Goal: Information Seeking & Learning: Find specific fact

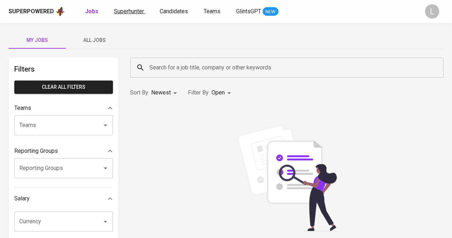
click at [134, 10] on span "Superhunter" at bounding box center [129, 11] width 30 height 7
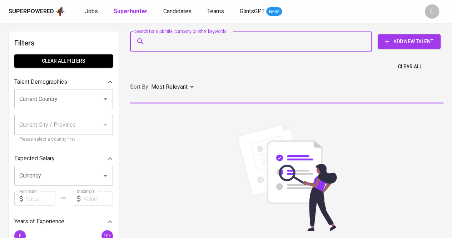
click at [174, 38] on input "Search for a job title, company or other keywords" at bounding box center [253, 42] width 210 height 14
paste input "[PERSON_NAME][EMAIL_ADDRESS][DOMAIN_NAME]"
type input "[PERSON_NAME][EMAIL_ADDRESS][DOMAIN_NAME]"
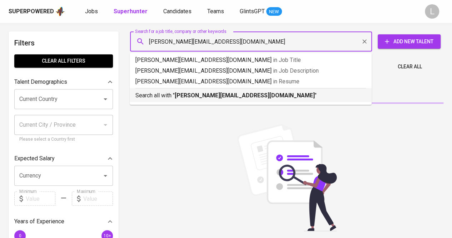
click at [177, 97] on b "[PERSON_NAME][EMAIL_ADDRESS][DOMAIN_NAME]" at bounding box center [245, 95] width 140 height 7
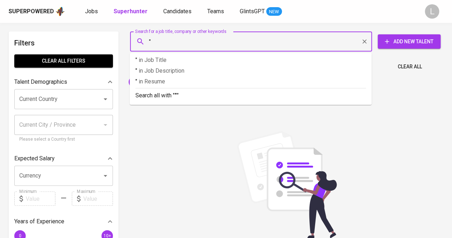
paste input "[PERSON_NAME]"
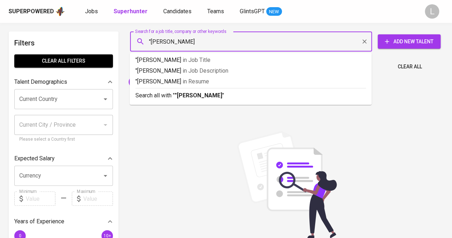
type input ""[PERSON_NAME]""
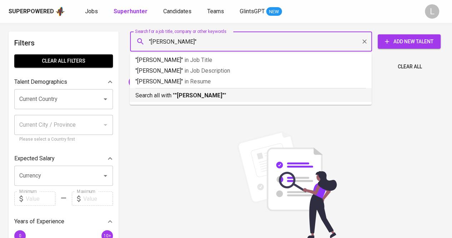
click at [208, 91] on p "Search all with " "[PERSON_NAME]" "" at bounding box center [250, 95] width 230 height 9
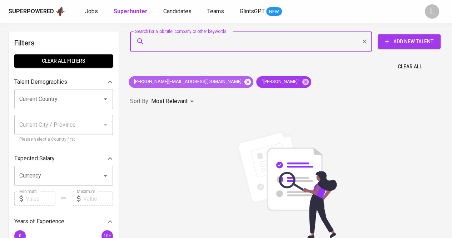
click at [244, 80] on icon at bounding box center [247, 81] width 6 height 6
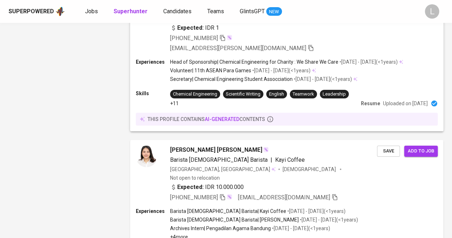
scroll to position [1303, 0]
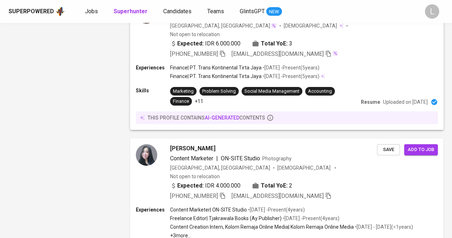
scroll to position [1321, 0]
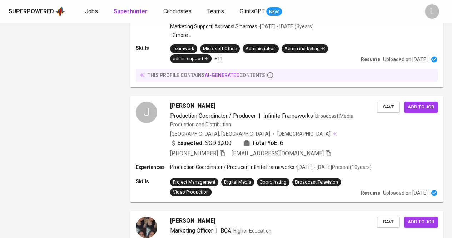
scroll to position [1264, 0]
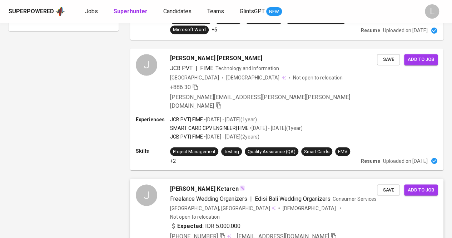
scroll to position [611, 0]
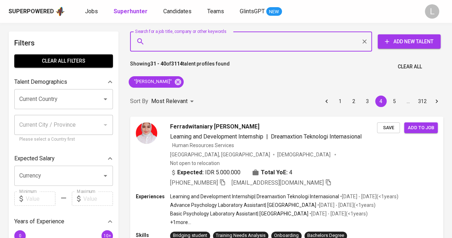
click at [220, 38] on input "Search for a job title, company or other keywords" at bounding box center [253, 42] width 210 height 14
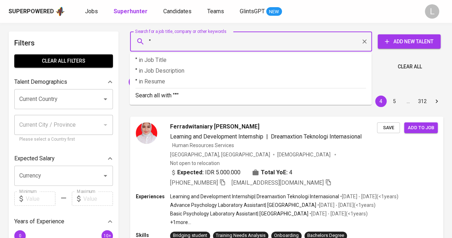
paste input "Selawati Dewi"
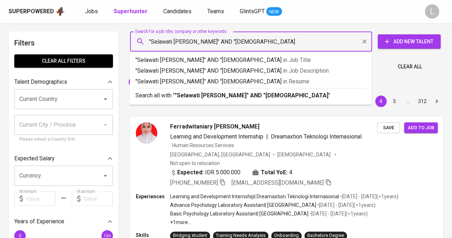
type input ""Selawati Dewi" AND "muhammadiyah""
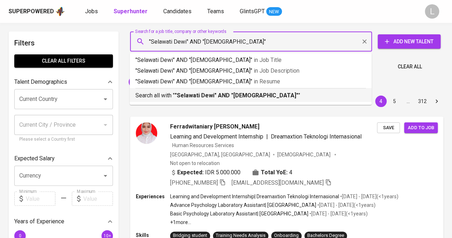
click at [218, 90] on div "Search all with " "Selawati Dewi" AND "muhammadiyah" "" at bounding box center [250, 94] width 230 height 12
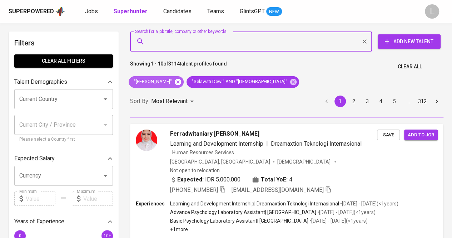
click at [179, 80] on icon at bounding box center [178, 81] width 6 height 6
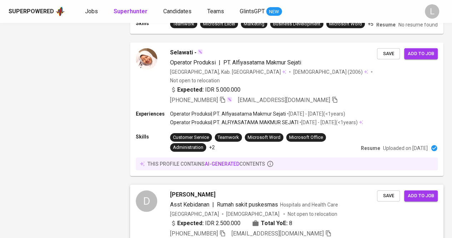
scroll to position [1060, 0]
click at [187, 190] on span "Devi Selawati" at bounding box center [192, 194] width 45 height 9
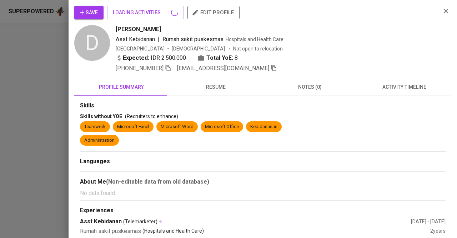
click at [86, 106] on div "Save LOADING ACTIVITIES... edit profile D Devi Selawati Asst Kebidanan | Rumah …" at bounding box center [228, 119] width 457 height 238
click at [60, 97] on div at bounding box center [228, 119] width 457 height 238
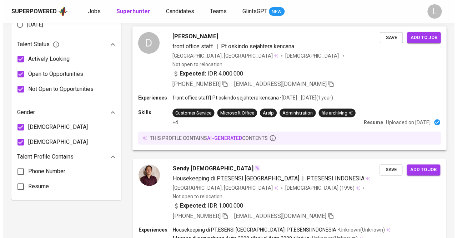
scroll to position [421, 0]
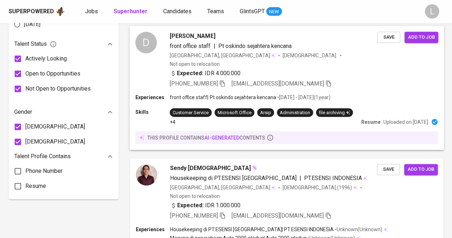
click at [187, 31] on span "Dewi Setiawati" at bounding box center [192, 35] width 45 height 9
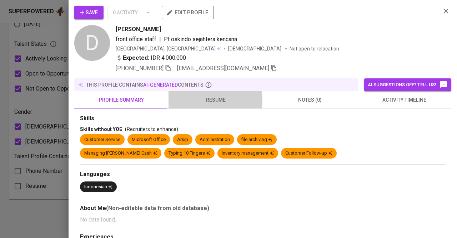
click at [200, 100] on span "resume" at bounding box center [216, 99] width 86 height 9
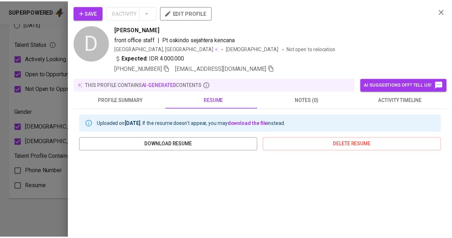
scroll to position [80, 0]
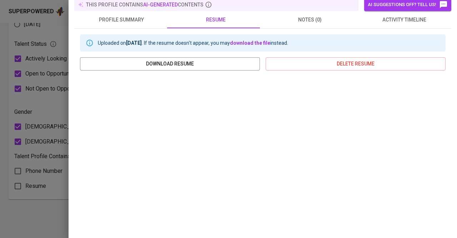
click at [22, 105] on div at bounding box center [228, 119] width 457 height 238
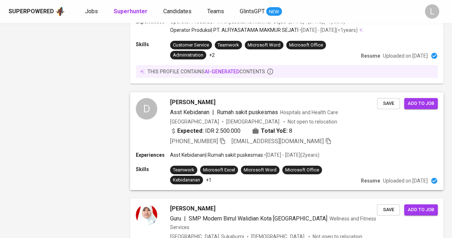
scroll to position [1188, 0]
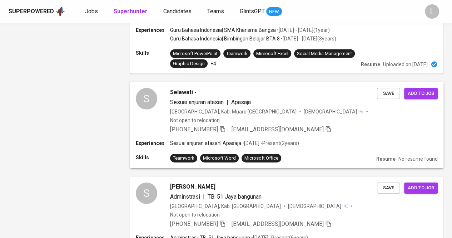
scroll to position [1052, 0]
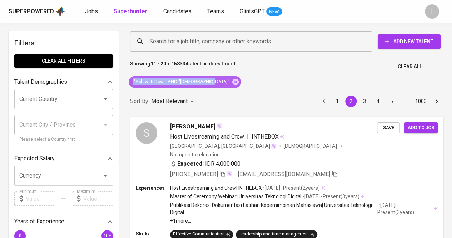
drag, startPoint x: 132, startPoint y: 80, endPoint x: 228, endPoint y: 80, distance: 96.4
copy span ""Selawati Dewi" AND "muhammadiyah""
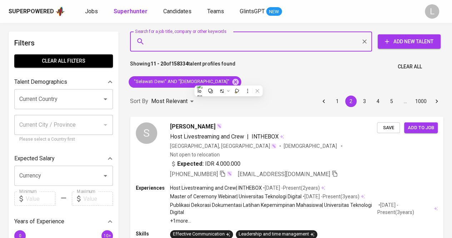
paste input ""Selawati Dewi" AND "muhammadiyah""
click at [210, 46] on input "Search for a job title, company or other keywords" at bounding box center [253, 42] width 210 height 14
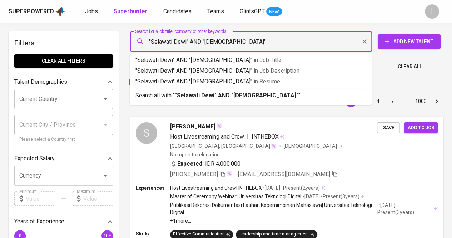
click at [216, 41] on input ""Selawati Dewi" AND "muhammadiyah"" at bounding box center [253, 42] width 210 height 14
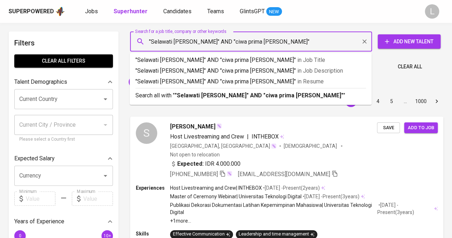
type input ""Selawati Dewi" AND "ciwa prima jaya""
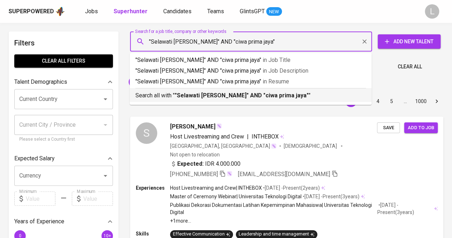
click at [214, 102] on ul ""Selawati Dewi" AND "ciwa prima jaya" in Job Title "Selawati Dewi" AND "ciwa pr…" at bounding box center [251, 79] width 242 height 52
click at [212, 98] on b ""Selawati Dewi" AND "ciwa prima jaya"" at bounding box center [242, 95] width 134 height 7
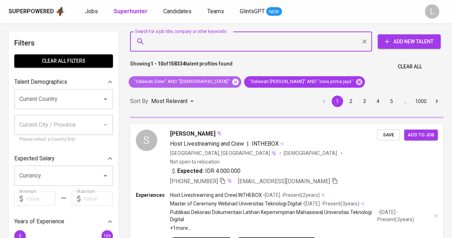
click at [232, 81] on icon at bounding box center [235, 81] width 6 height 6
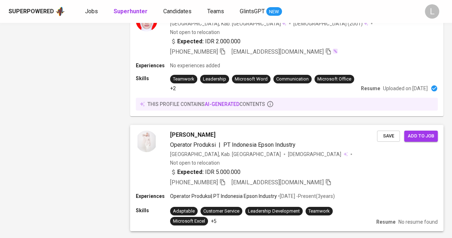
scroll to position [1217, 0]
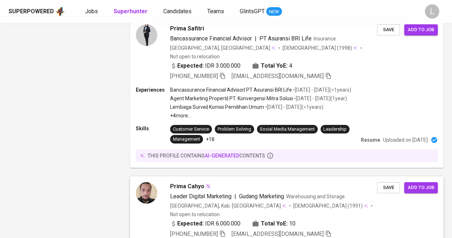
scroll to position [1335, 0]
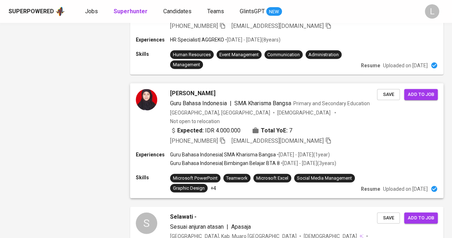
scroll to position [803, 0]
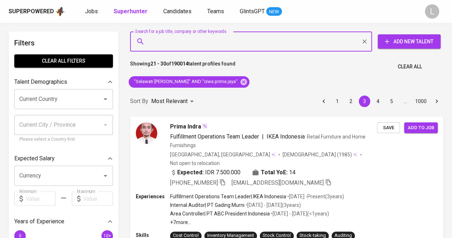
click at [197, 38] on input "Search for a job title, company or other keywords" at bounding box center [253, 42] width 210 height 14
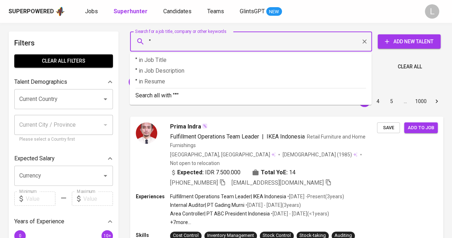
paste input "Putri Endita Maharmadani"
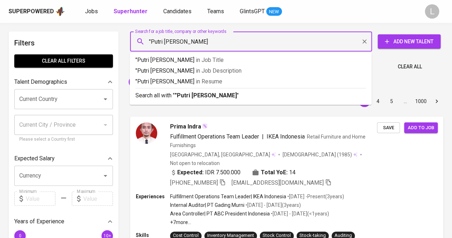
type input ""Putri Endita Maharmadani""
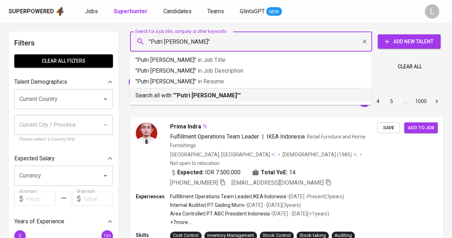
click at [206, 93] on b ""Putri Endita Maharmadani"" at bounding box center [207, 95] width 64 height 7
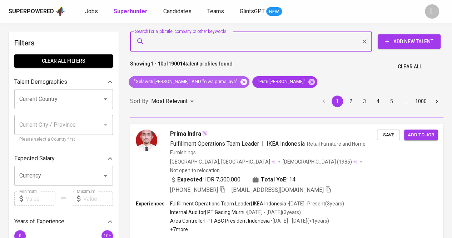
click at [240, 83] on icon at bounding box center [243, 81] width 6 height 6
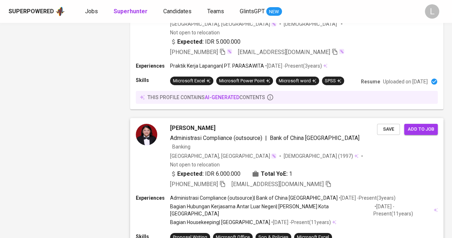
scroll to position [1125, 0]
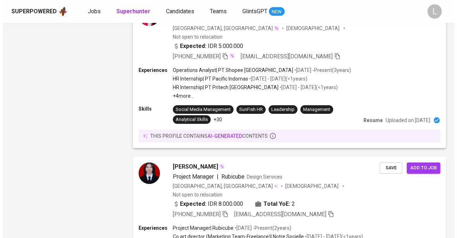
scroll to position [1199, 0]
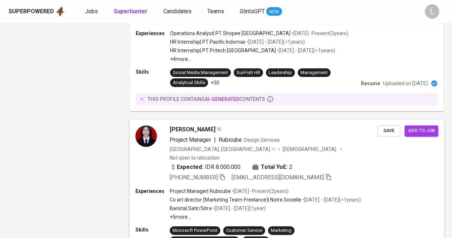
click at [176, 125] on span "vanessa endhita" at bounding box center [192, 129] width 45 height 9
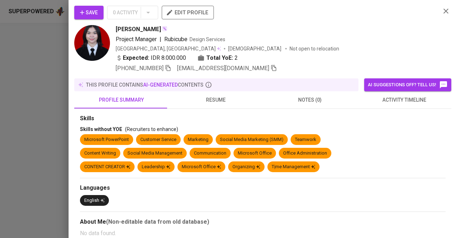
click at [230, 95] on span "resume" at bounding box center [216, 99] width 86 height 9
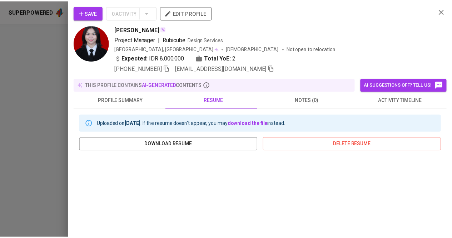
scroll to position [95, 0]
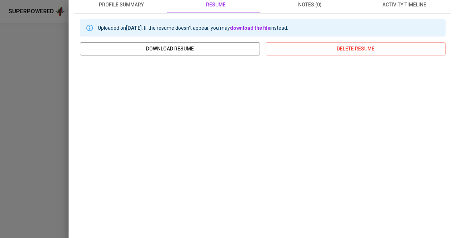
click at [42, 146] on div at bounding box center [228, 119] width 457 height 238
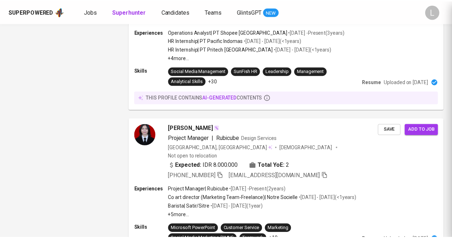
scroll to position [0, 0]
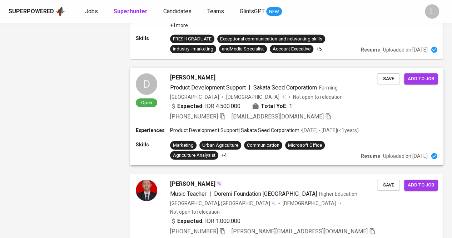
scroll to position [1180, 0]
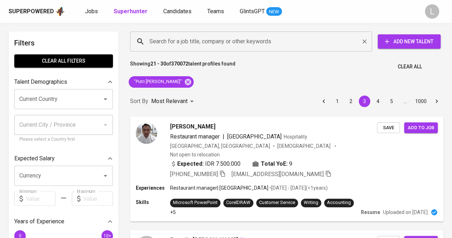
click at [207, 49] on div "Search for a job title, company or other keywords" at bounding box center [251, 41] width 242 height 20
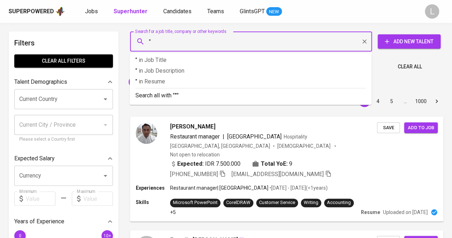
paste input "Putri [PERSON_NAME]"
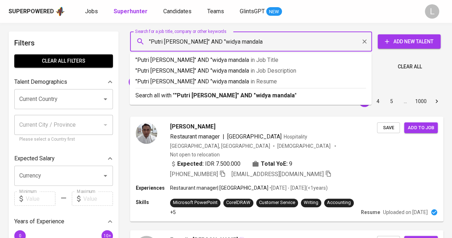
type input ""Putri [PERSON_NAME]" AND "widya mandala""
click at [205, 96] on b ""Putri [PERSON_NAME]" AND "widya mandala"" at bounding box center [236, 95] width 122 height 7
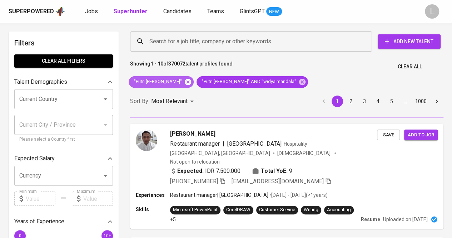
click at [192, 81] on icon at bounding box center [188, 82] width 8 height 8
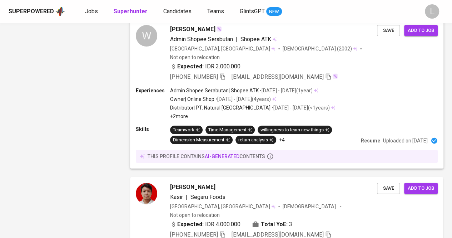
scroll to position [1351, 0]
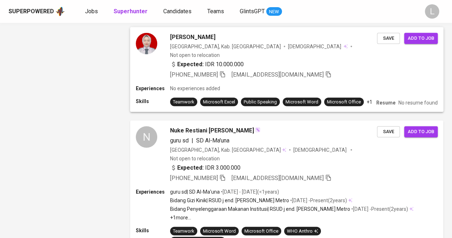
scroll to position [871, 0]
